Goal: Subscribe to service/newsletter

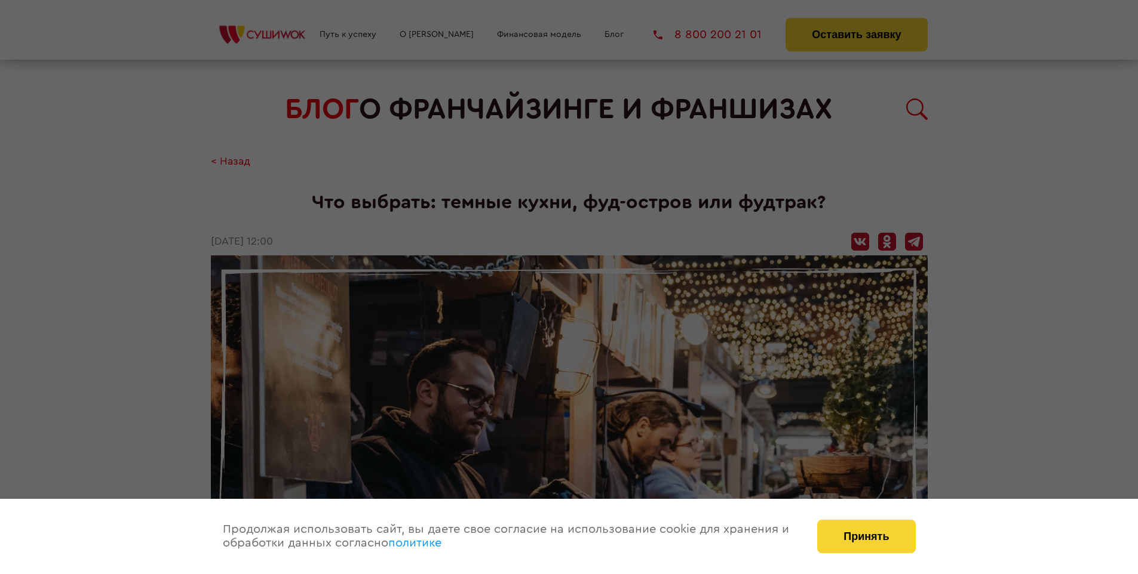
scroll to position [2501, 0]
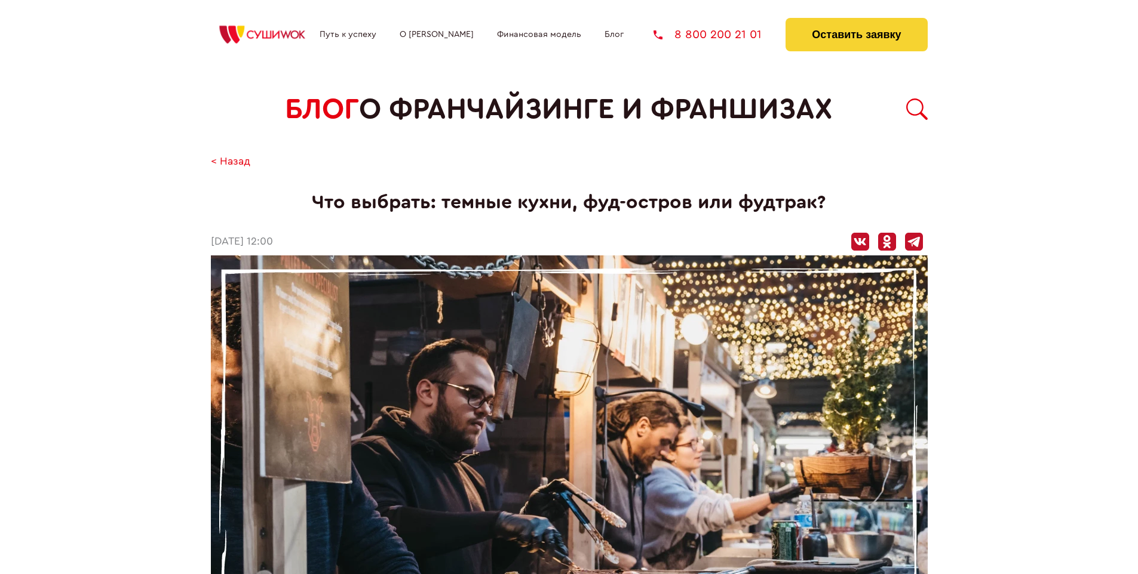
scroll to position [2501, 0]
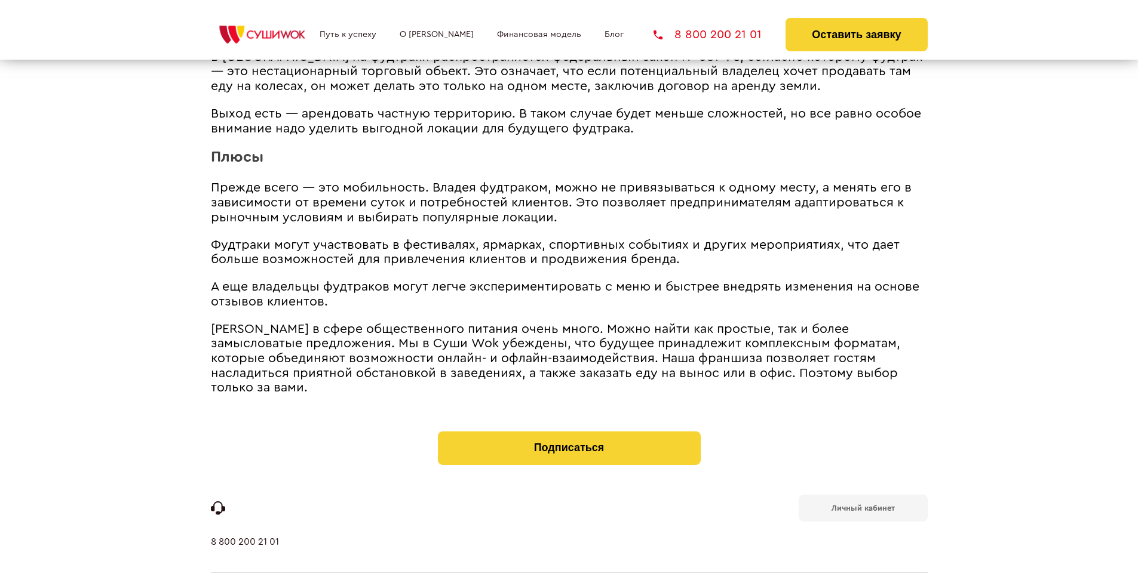
click at [862, 505] on b "Личный кабинет" at bounding box center [862, 509] width 63 height 8
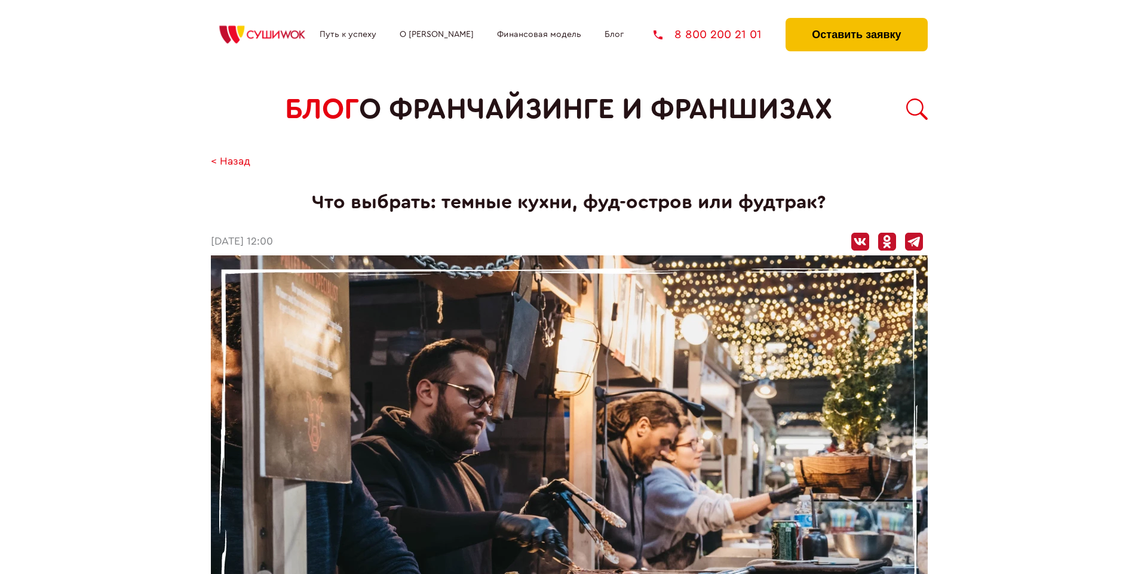
click at [856, 21] on button "Оставить заявку" at bounding box center [856, 34] width 142 height 33
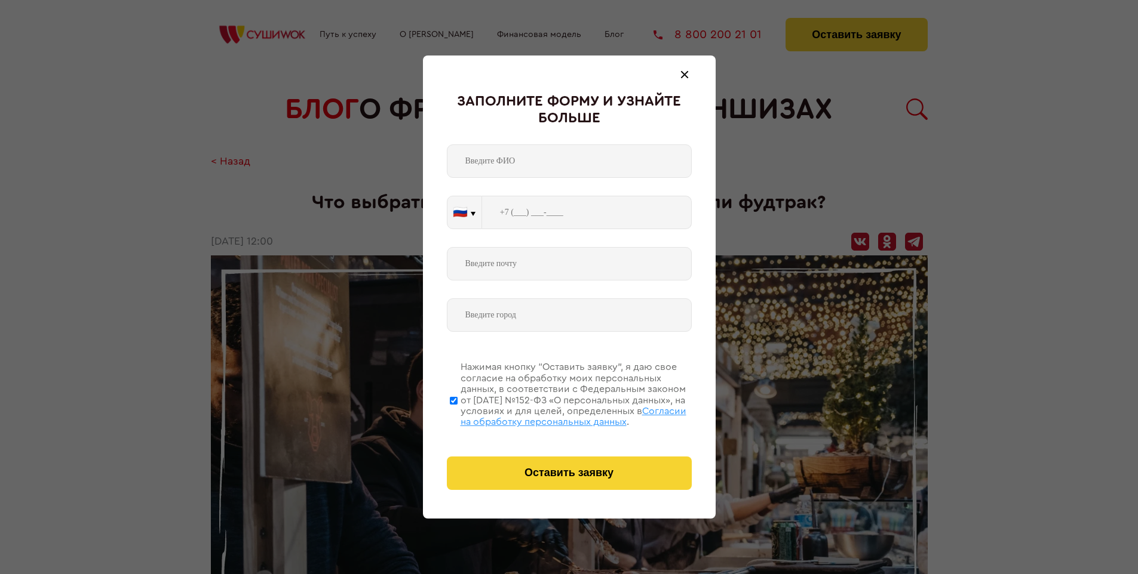
click at [554, 415] on span "Согласии на обработку персональных данных" at bounding box center [573, 417] width 226 height 20
click at [457, 415] on input "Нажимая кнопку “Оставить заявку”, я даю свое согласие на обработку моих персона…" at bounding box center [454, 401] width 8 height 96
checkbox input "false"
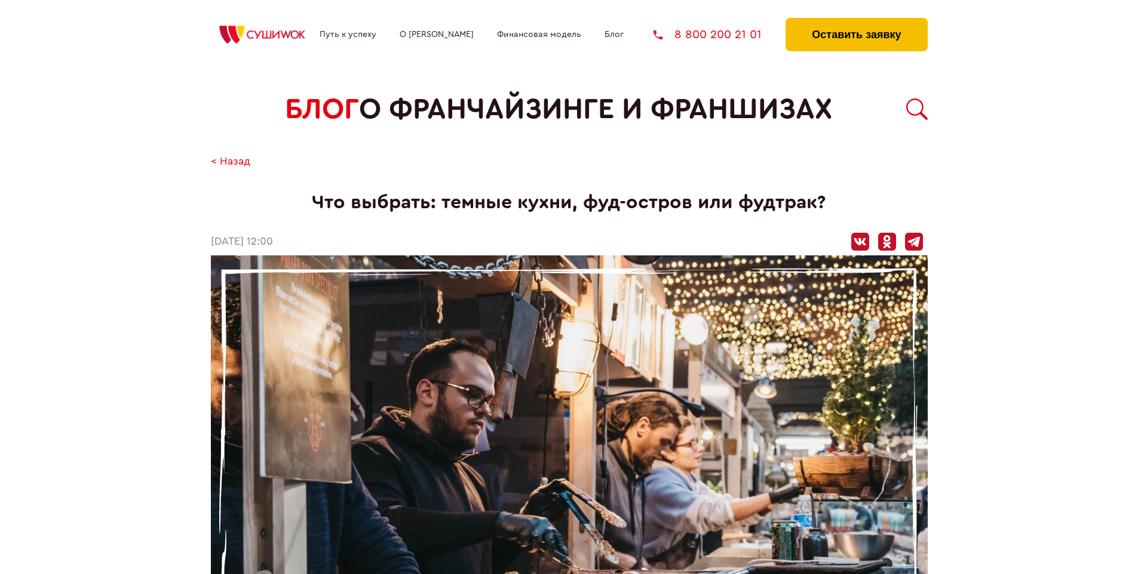
click at [856, 21] on button "Оставить заявку" at bounding box center [856, 34] width 142 height 33
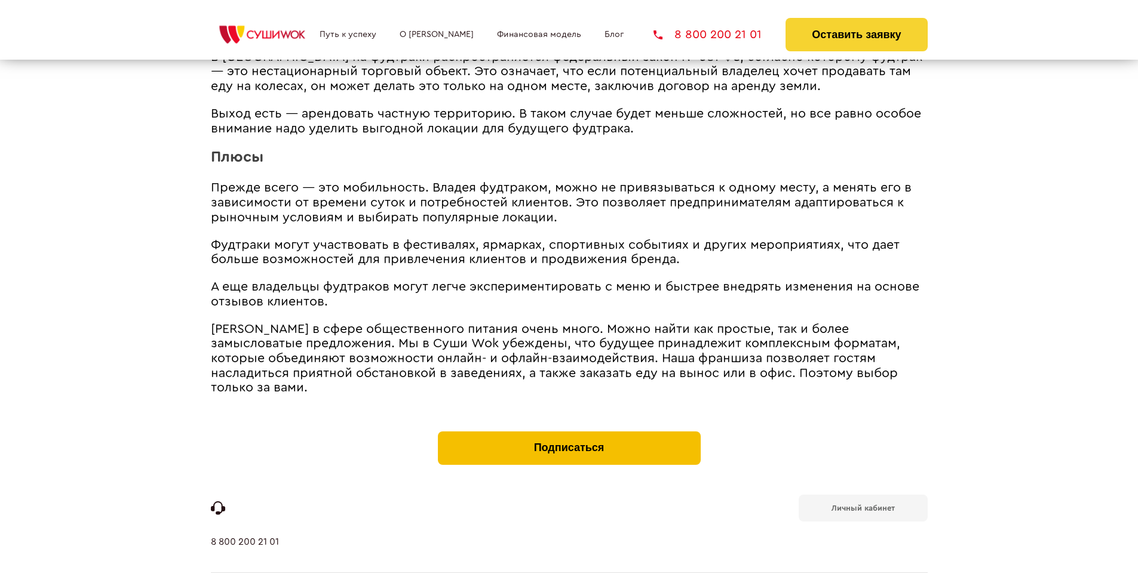
click at [568, 432] on button "Подписаться" at bounding box center [569, 448] width 263 height 33
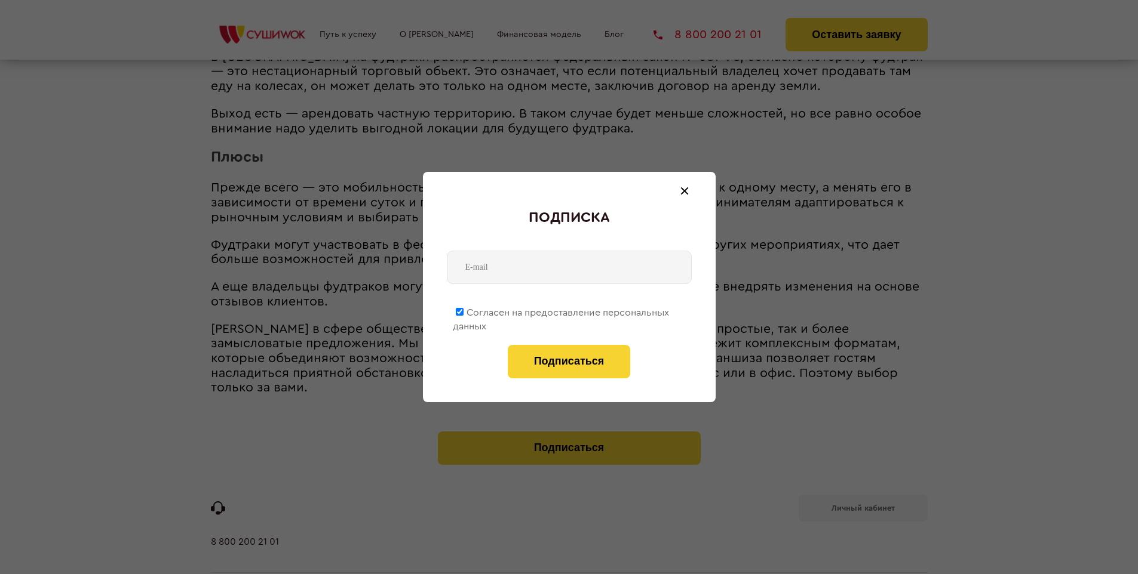
click at [561, 311] on span "Согласен на предоставление персональных данных" at bounding box center [561, 319] width 216 height 23
click at [463, 311] on input "Согласен на предоставление персональных данных" at bounding box center [460, 312] width 8 height 8
checkbox input "false"
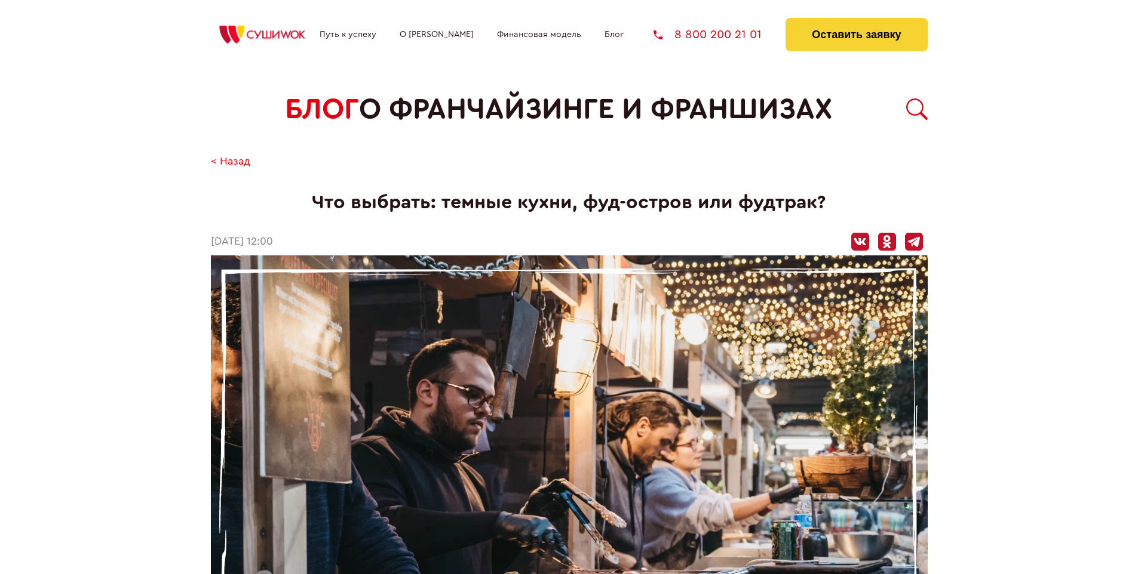
scroll to position [2501, 0]
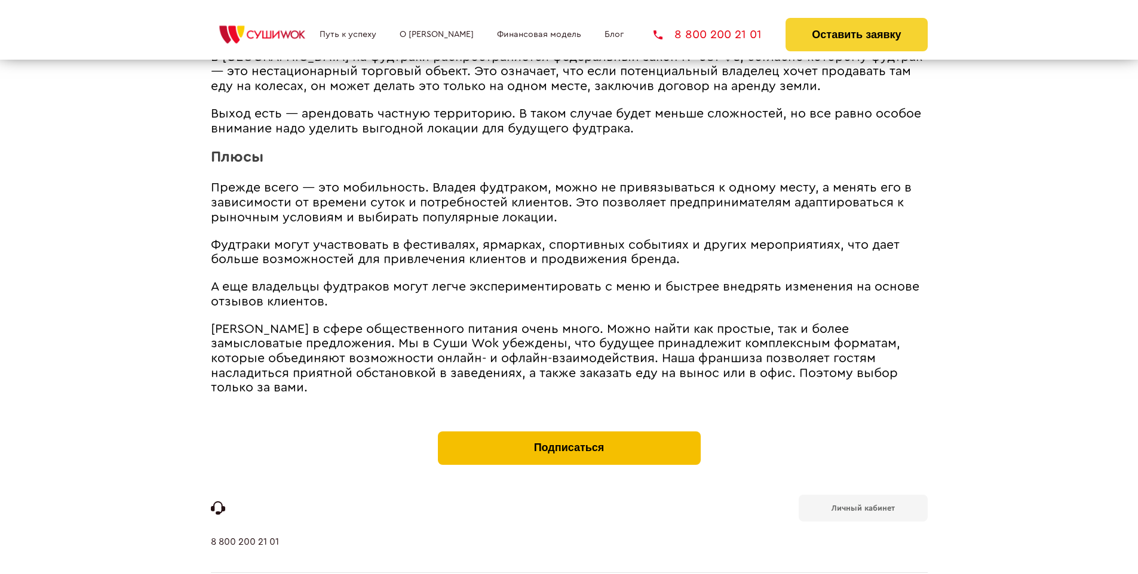
click at [568, 432] on button "Подписаться" at bounding box center [569, 448] width 263 height 33
